Goal: Navigation & Orientation: Find specific page/section

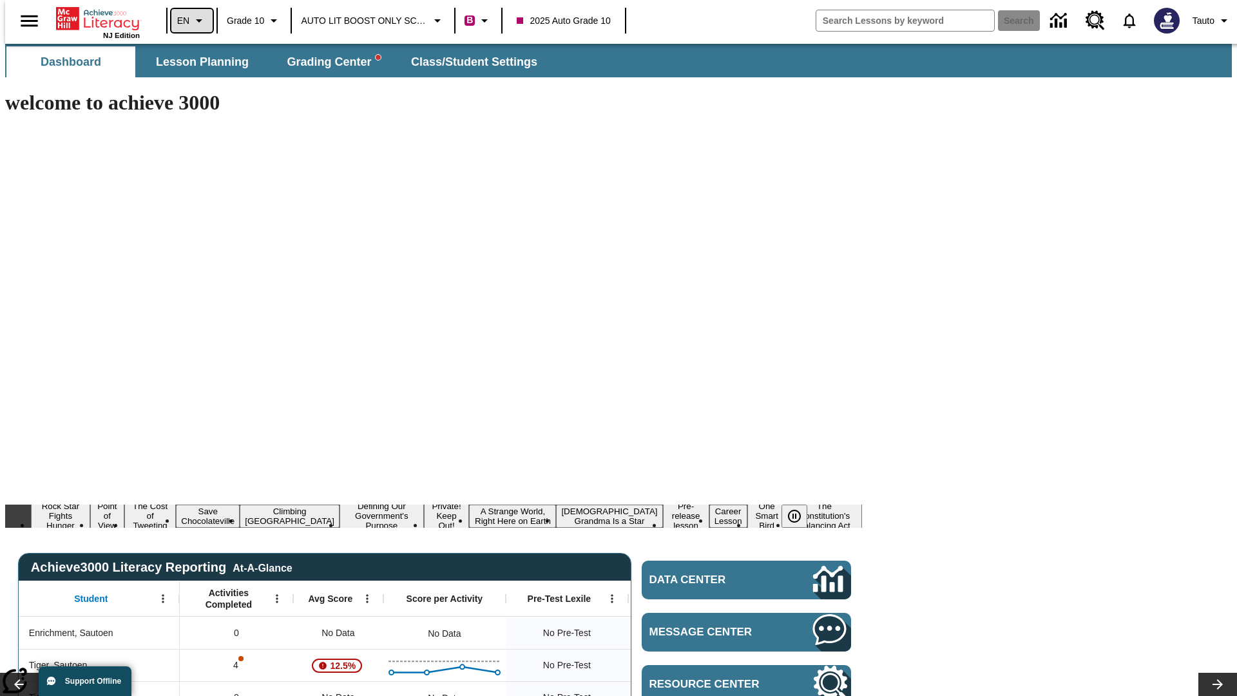
click at [191, 21] on icon "Language: EN, Select a language" at bounding box center [198, 20] width 15 height 15
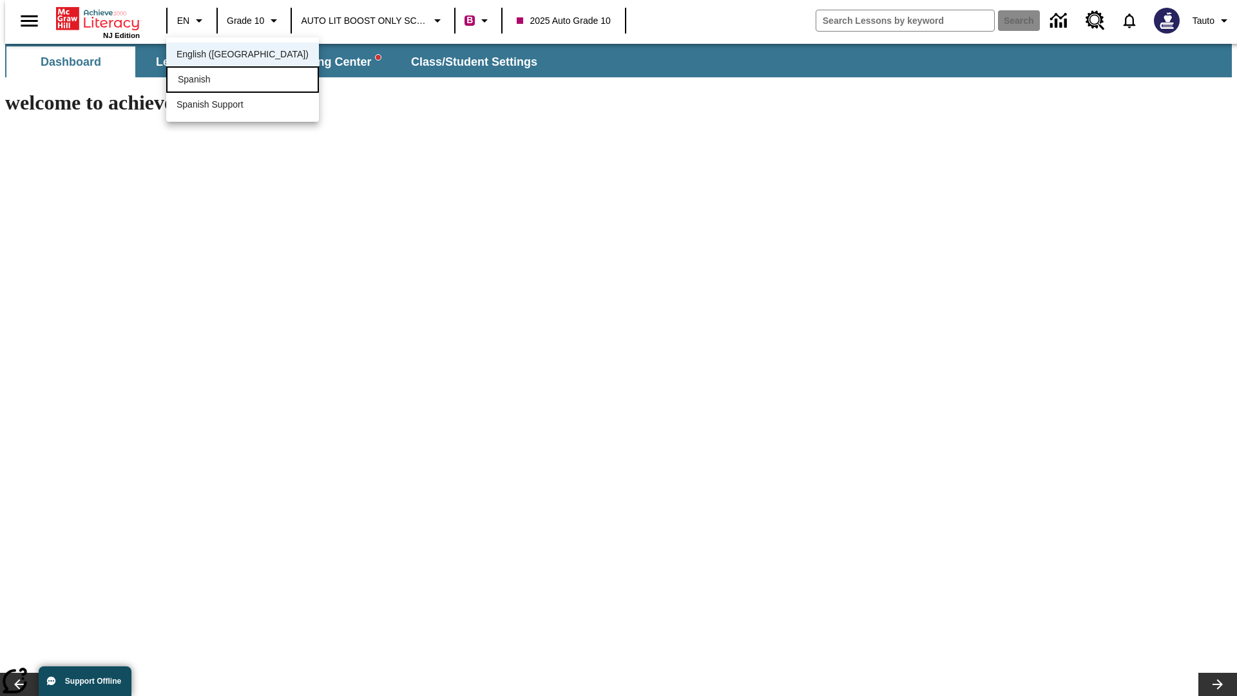
click at [215, 81] on div "Spanish" at bounding box center [242, 79] width 153 height 26
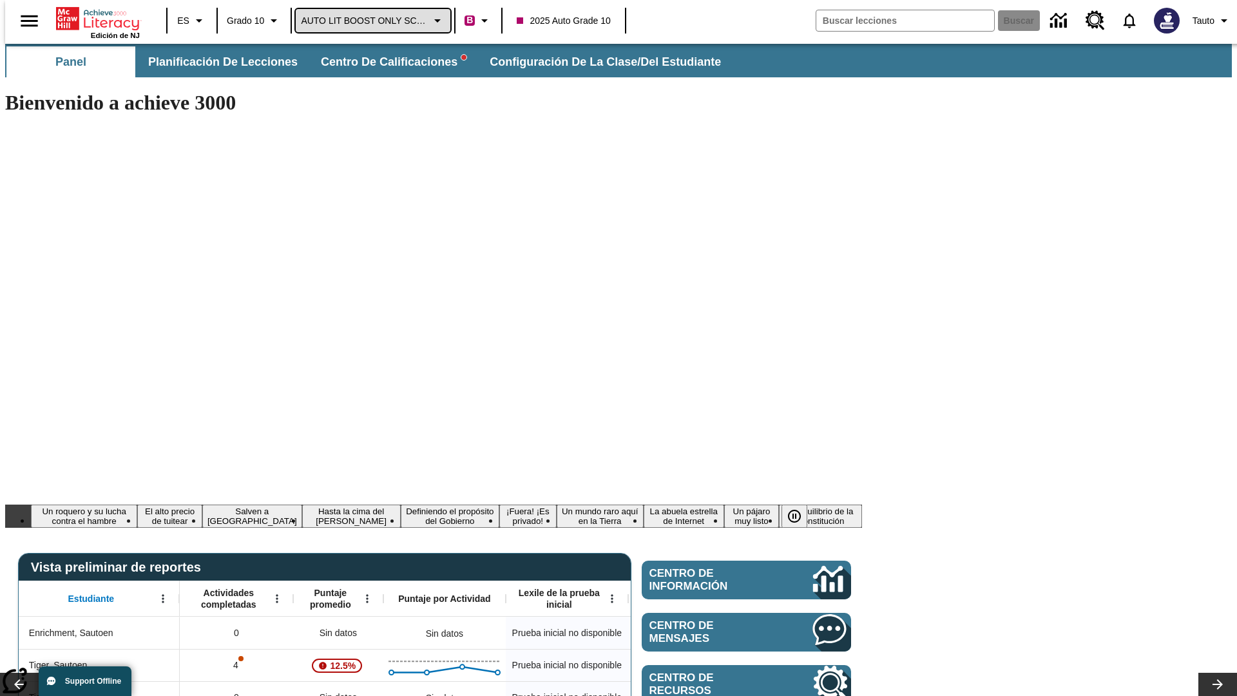
click at [370, 21] on span "AUTO LIT BOOST ONLY SCHOOL" at bounding box center [364, 21] width 127 height 14
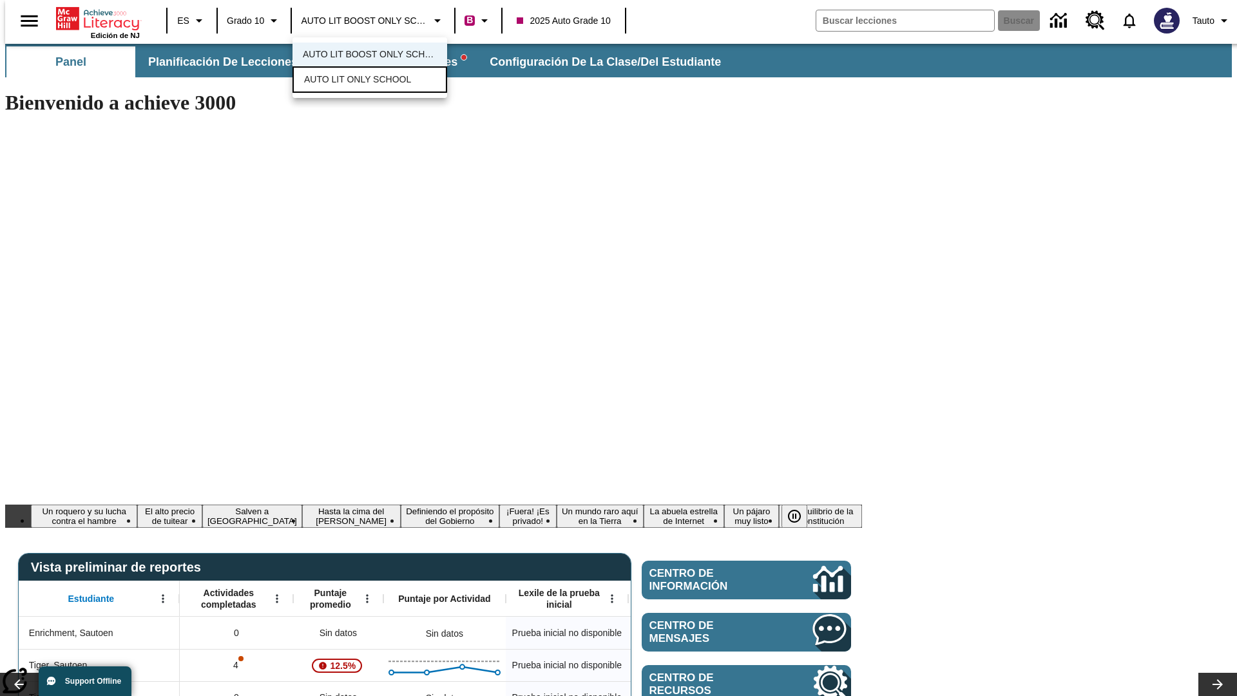
click at [355, 81] on span "AUTO LIT ONLY SCHOOL" at bounding box center [357, 80] width 107 height 14
